Goal: Navigation & Orientation: Find specific page/section

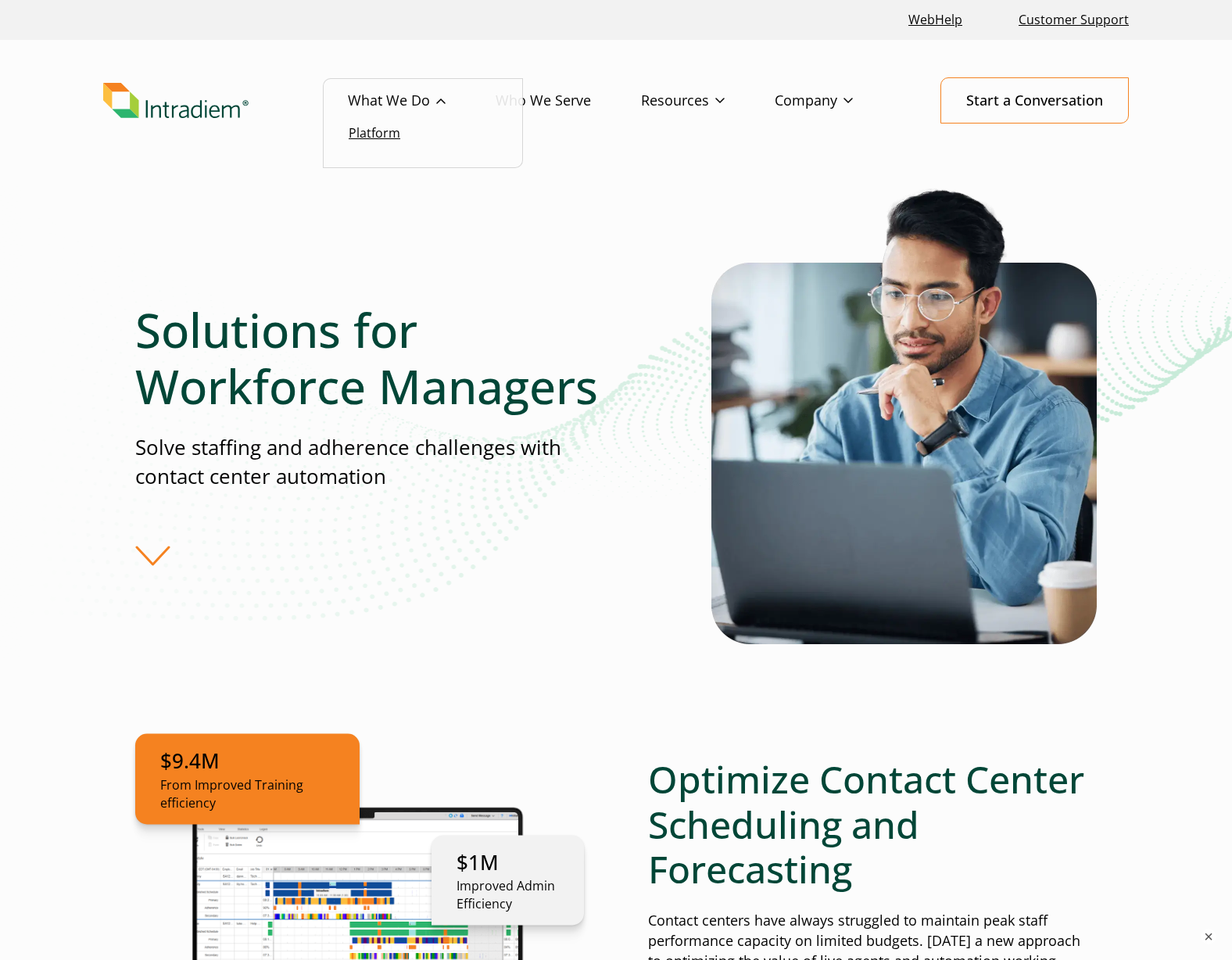
click at [378, 138] on link "Platform" at bounding box center [374, 133] width 51 height 17
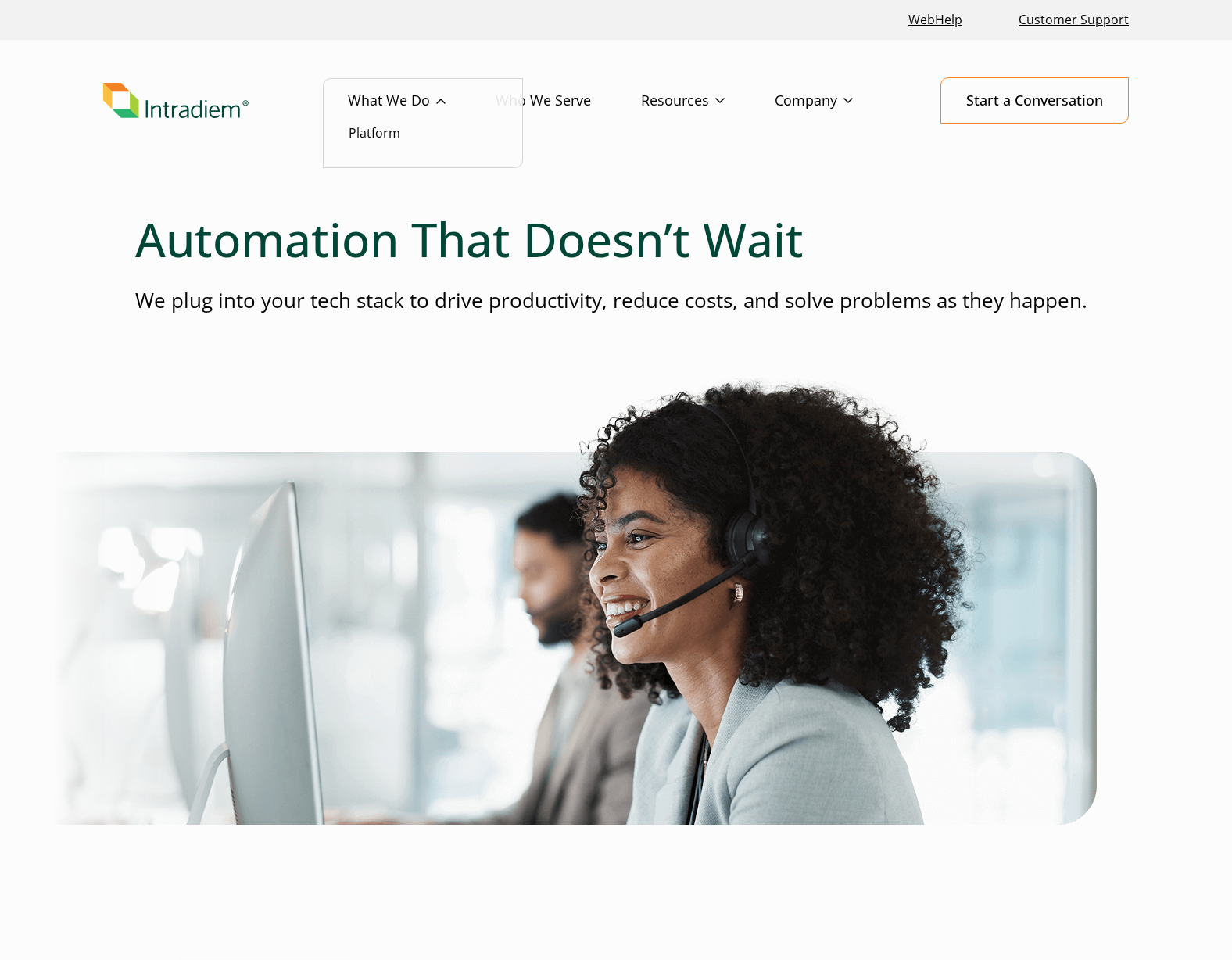
click at [378, 142] on ul "Platform" at bounding box center [423, 124] width 201 height 91
click at [386, 127] on link "Platform" at bounding box center [374, 133] width 51 height 17
